Goal: Task Accomplishment & Management: Manage account settings

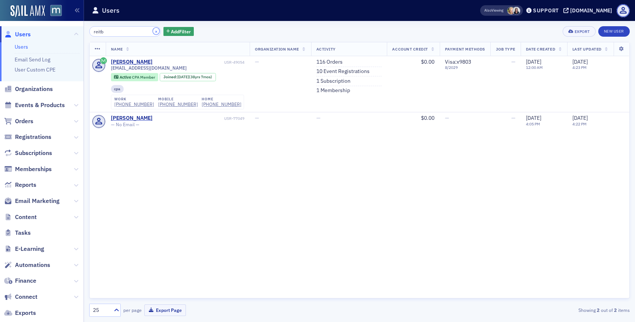
click at [153, 31] on button "×" at bounding box center [156, 31] width 7 height 7
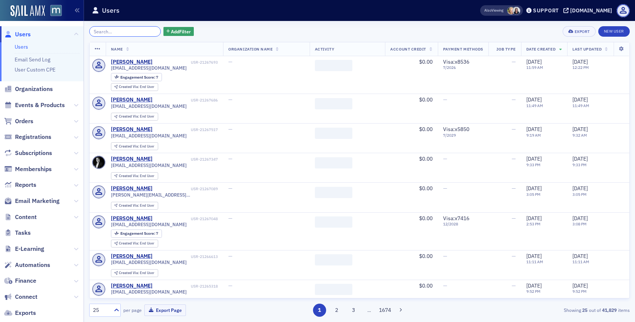
click at [141, 30] on input "search" at bounding box center [125, 31] width 72 height 10
paste input "[PERSON_NAME][EMAIL_ADDRESS][DOMAIN_NAME]"
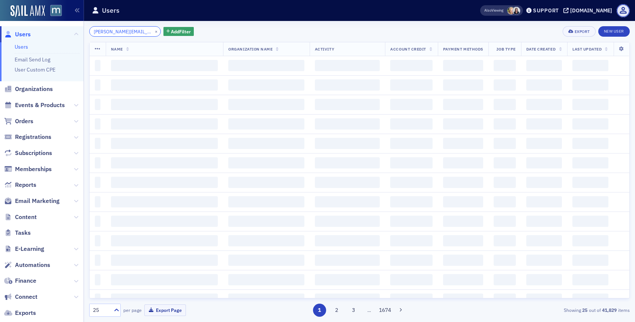
scroll to position [0, 10]
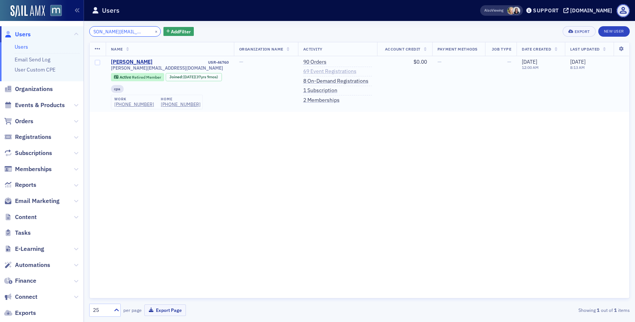
type input "[PERSON_NAME][EMAIL_ADDRESS][DOMAIN_NAME]"
click at [327, 74] on link "69 Event Registrations" at bounding box center [329, 71] width 53 height 7
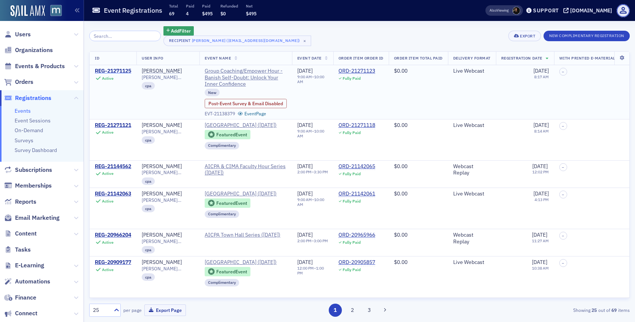
click at [123, 70] on div "REG-21271125" at bounding box center [113, 71] width 36 height 7
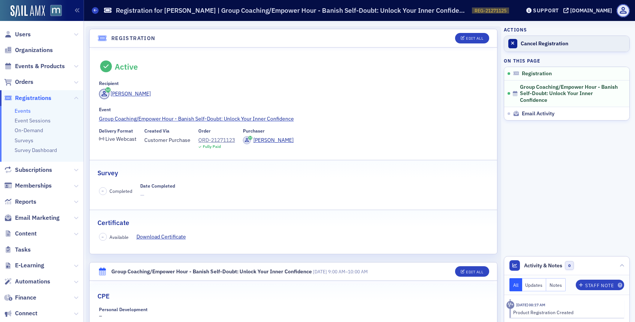
click at [529, 50] on link "Cancel Registration" at bounding box center [566, 44] width 125 height 16
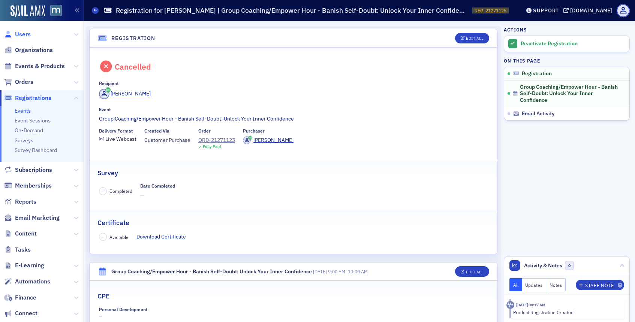
click at [19, 34] on span "Users" at bounding box center [23, 34] width 16 height 8
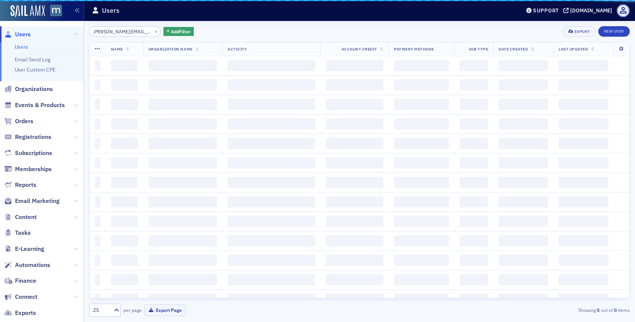
scroll to position [0, 10]
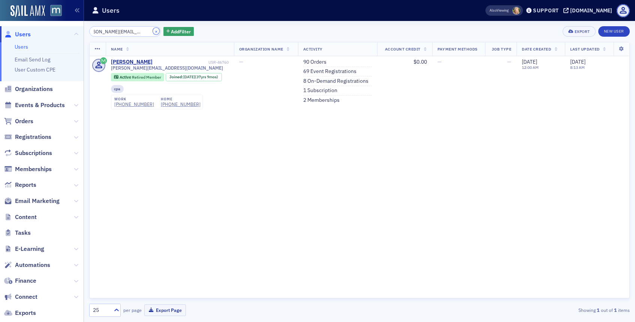
click at [153, 31] on button "×" at bounding box center [156, 31] width 7 height 7
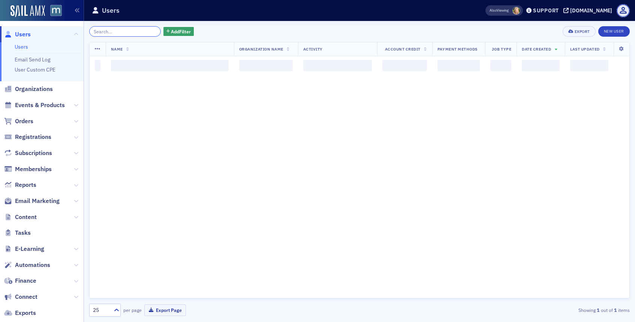
click at [142, 32] on input "search" at bounding box center [125, 31] width 72 height 10
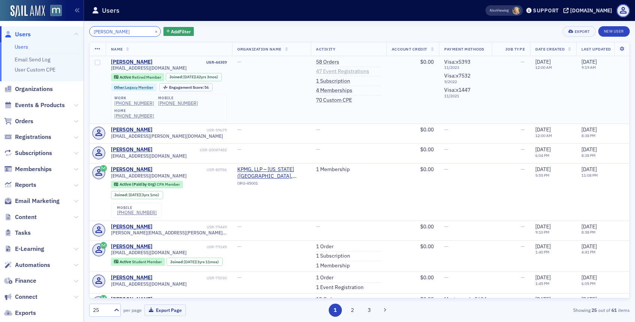
type input "[PERSON_NAME]"
click at [327, 73] on link "47 Event Registrations" at bounding box center [342, 71] width 53 height 7
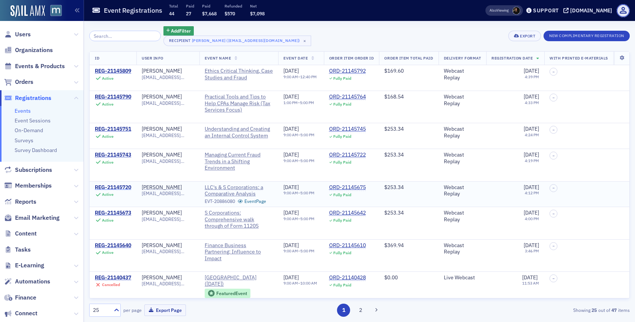
click at [112, 185] on div "REG-21145720" at bounding box center [113, 187] width 36 height 7
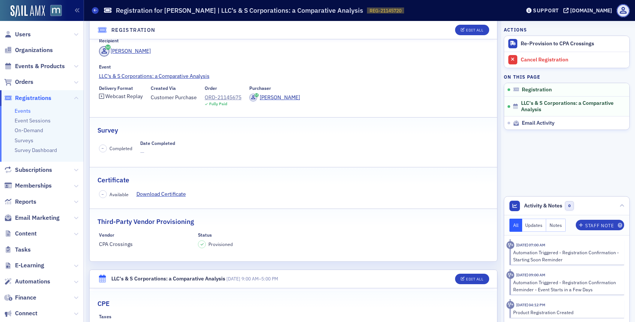
scroll to position [39, 0]
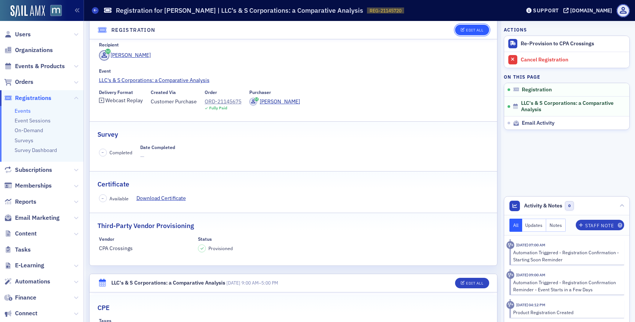
click at [472, 32] on div "Edit All" at bounding box center [474, 30] width 17 height 4
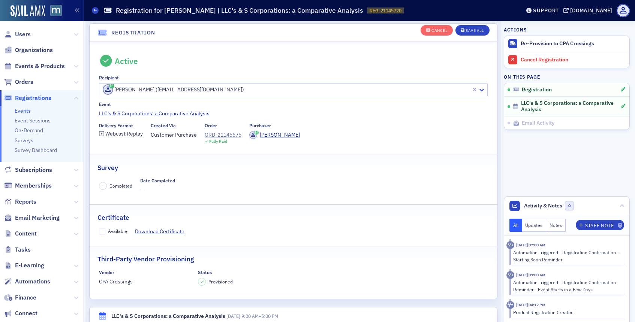
scroll to position [20, 0]
click at [100, 232] on input "Available" at bounding box center [102, 233] width 7 height 7
checkbox input "true"
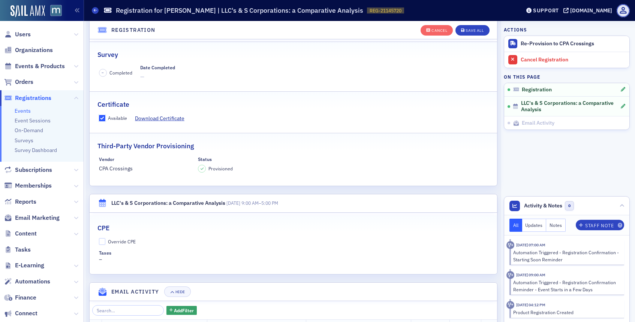
scroll to position [142, 0]
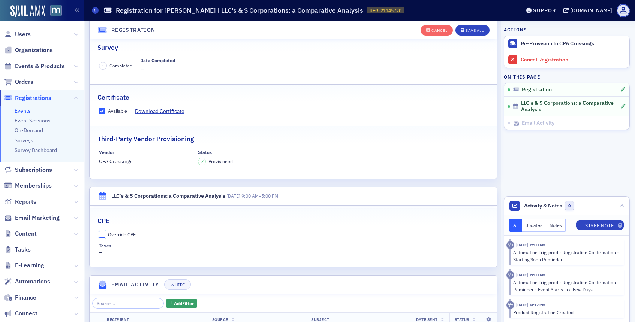
click at [102, 235] on input "Override CPE" at bounding box center [102, 234] width 7 height 7
checkbox input "true"
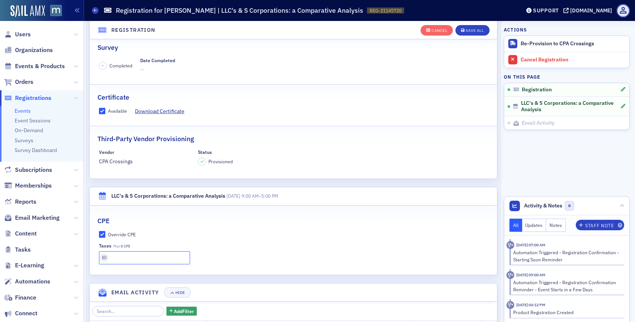
click at [124, 261] on input "text" at bounding box center [144, 258] width 91 height 13
type input "8 CPE"
click at [469, 29] on div "Save All" at bounding box center [475, 30] width 18 height 4
